Goal: Information Seeking & Learning: Understand process/instructions

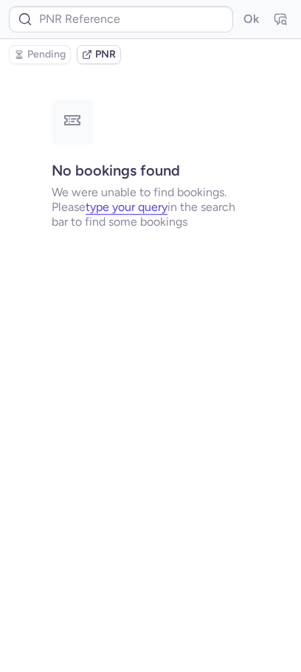
type input "CP7BPS"
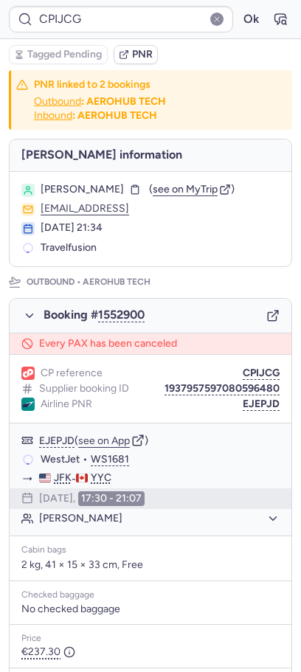
type input "CPITLN"
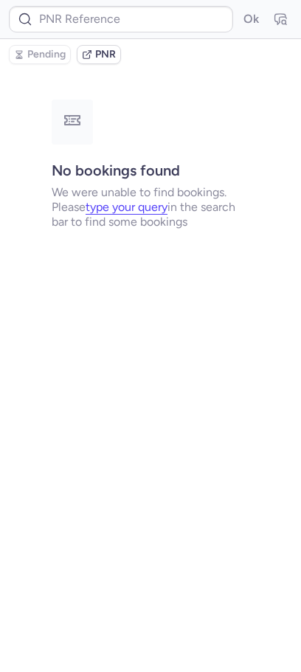
type input "CPSGSL"
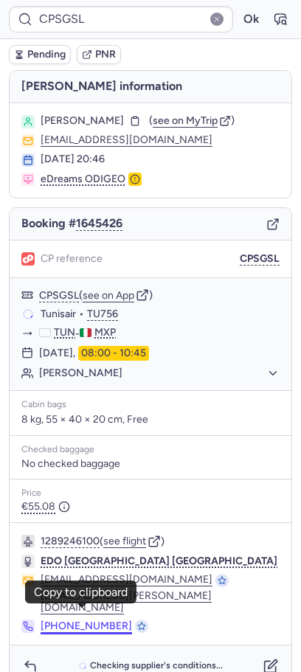
scroll to position [12, 0]
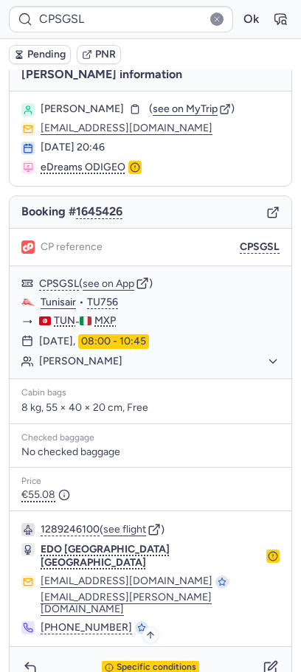
click at [140, 662] on span "Specific conditions" at bounding box center [157, 667] width 80 height 10
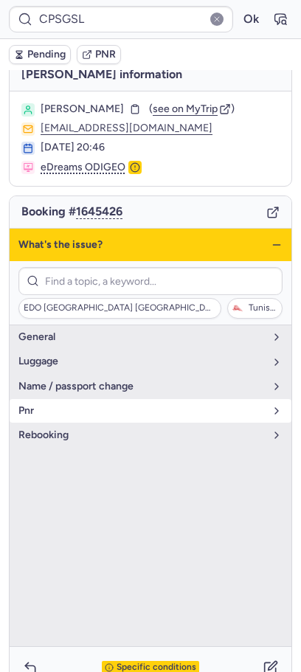
click at [144, 421] on button "pnr" at bounding box center [151, 411] width 282 height 24
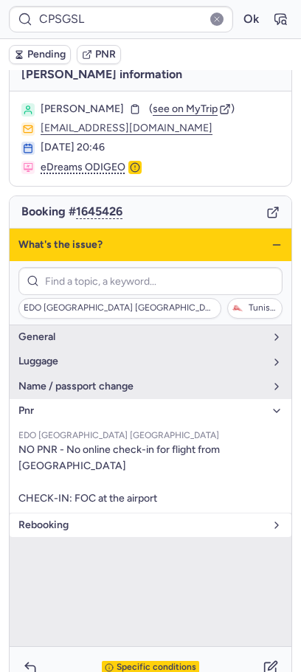
click at [84, 519] on span "rebooking" at bounding box center [141, 525] width 246 height 12
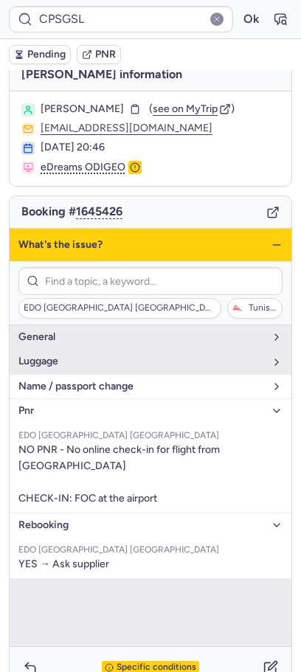
click at [111, 393] on button "name / passport change" at bounding box center [151, 387] width 282 height 24
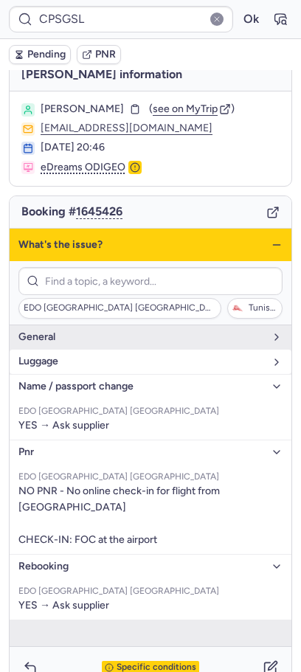
click at [105, 364] on span "luggage" at bounding box center [141, 361] width 246 height 12
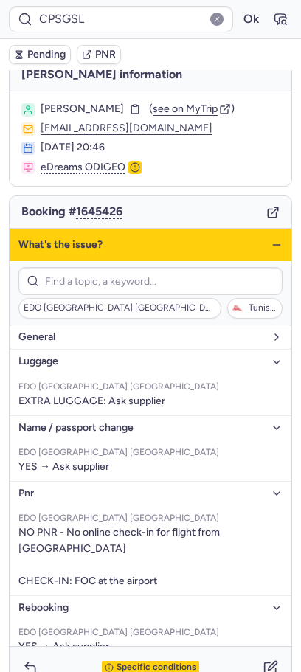
click at [102, 343] on button "general" at bounding box center [151, 337] width 282 height 24
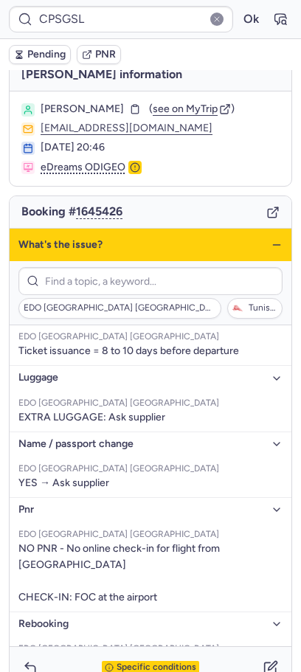
scroll to position [65, 0]
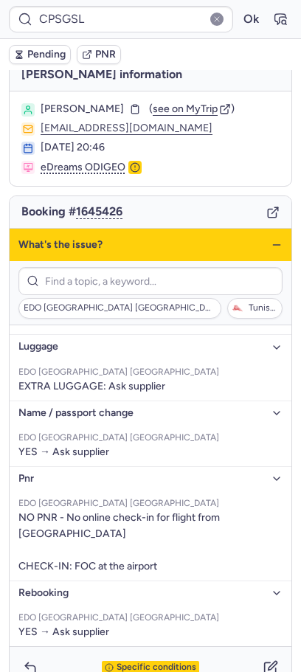
click at [147, 662] on span "Specific conditions" at bounding box center [157, 667] width 80 height 10
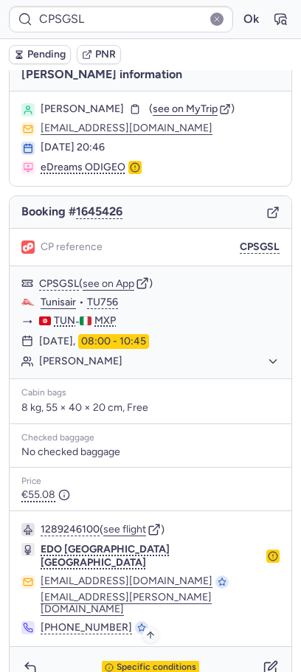
click at [128, 662] on span "Specific conditions" at bounding box center [157, 667] width 80 height 10
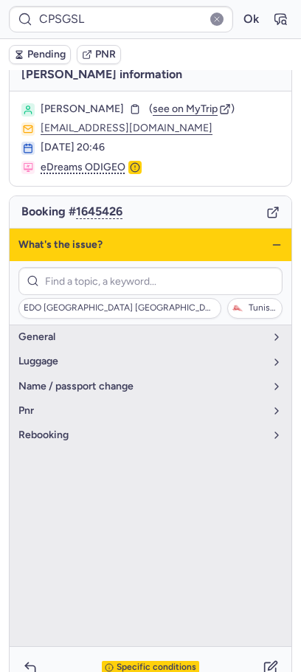
click at [272, 236] on div "What's the issue?" at bounding box center [151, 245] width 282 height 32
click at [276, 240] on icon "button" at bounding box center [277, 245] width 12 height 12
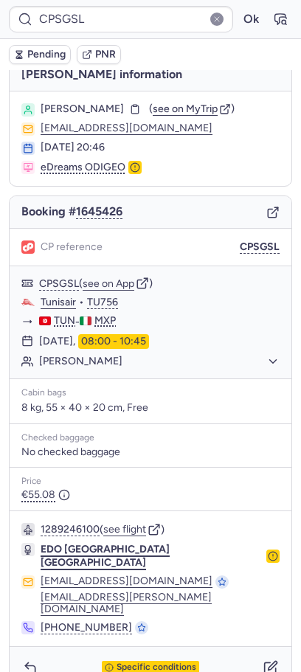
click at [123, 550] on span "EDO [GEOGRAPHIC_DATA] [GEOGRAPHIC_DATA]" at bounding box center [105, 556] width 129 height 26
click at [113, 548] on span "EDO [GEOGRAPHIC_DATA] [GEOGRAPHIC_DATA]" at bounding box center [105, 556] width 129 height 26
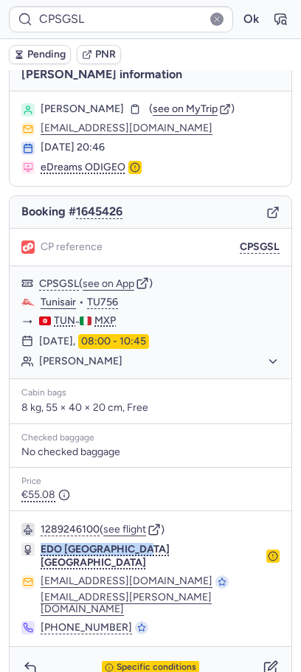
drag, startPoint x: 91, startPoint y: 552, endPoint x: 35, endPoint y: 543, distance: 56.9
click at [34, 544] on div "EDO [GEOGRAPHIC_DATA] [GEOGRAPHIC_DATA]" at bounding box center [150, 556] width 258 height 27
copy span "EDO [GEOGRAPHIC_DATA] [GEOGRAPHIC_DATA]"
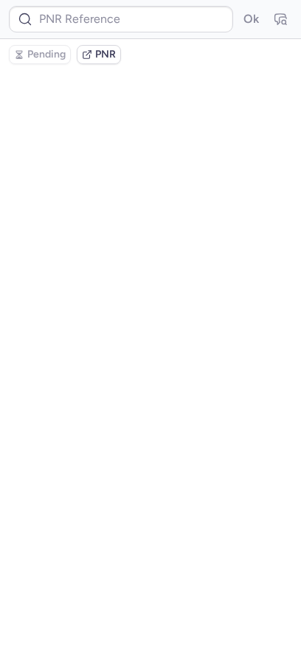
scroll to position [0, 0]
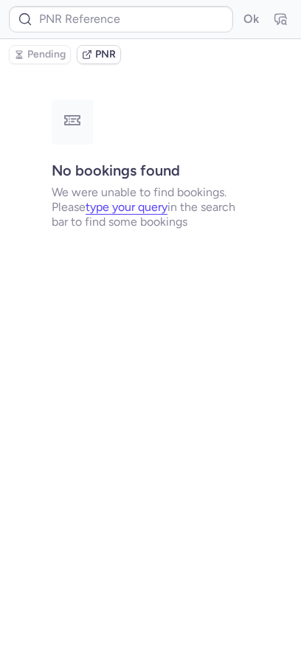
type input "CPGB9R"
type input "CPSGSL"
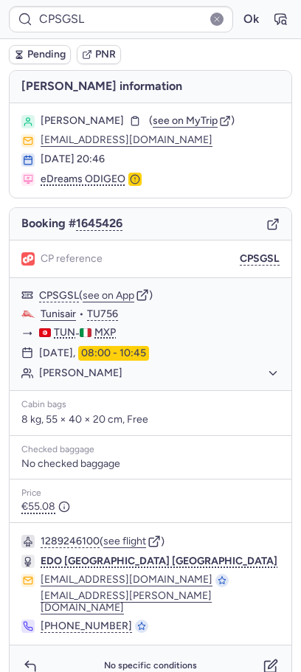
type input "CP7KR8"
